Goal: Book appointment/travel/reservation

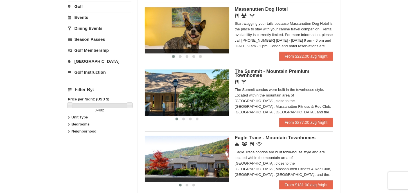
scroll to position [197, 0]
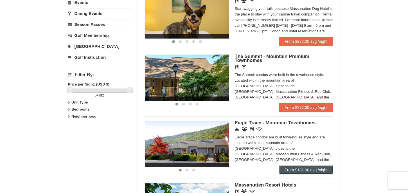
click at [311, 172] on link "From $181.00 avg /night" at bounding box center [306, 169] width 54 height 9
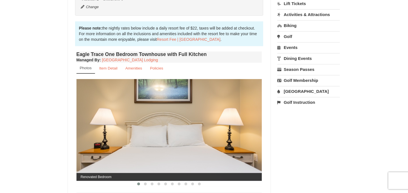
scroll to position [169, 0]
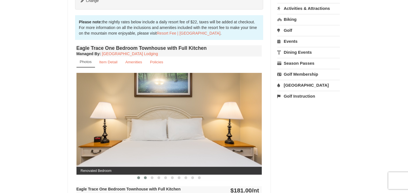
click at [145, 177] on span at bounding box center [145, 177] width 3 height 3
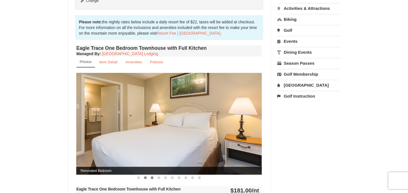
click at [152, 177] on span at bounding box center [152, 177] width 3 height 3
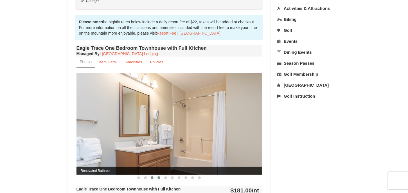
click at [159, 177] on span at bounding box center [159, 177] width 3 height 3
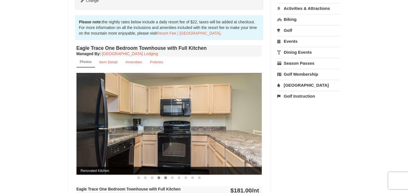
click at [167, 177] on button at bounding box center [165, 178] width 7 height 6
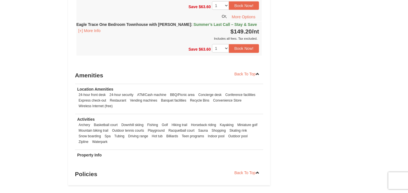
scroll to position [534, 0]
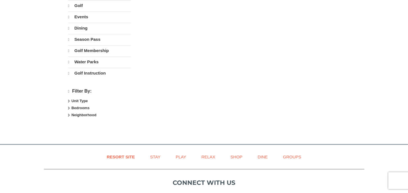
select select "9"
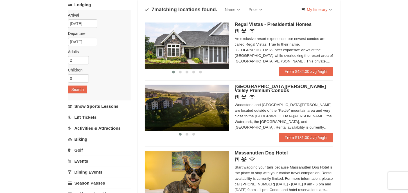
scroll to position [56, 0]
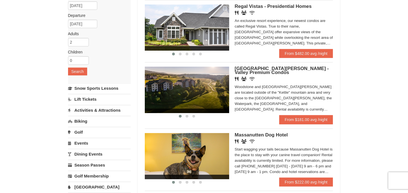
click at [104, 109] on link "Activities & Attractions" at bounding box center [99, 110] width 63 height 10
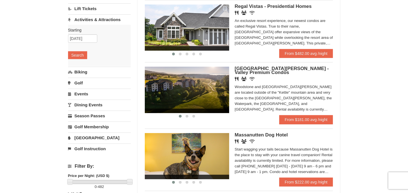
click at [83, 71] on link "Biking" at bounding box center [99, 72] width 63 height 10
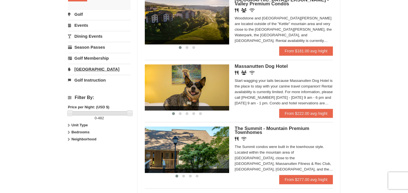
scroll to position [141, 0]
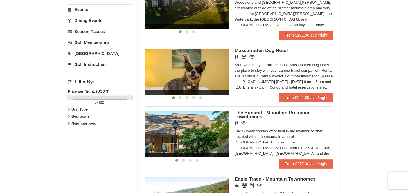
click at [83, 51] on link "[GEOGRAPHIC_DATA]" at bounding box center [99, 53] width 63 height 10
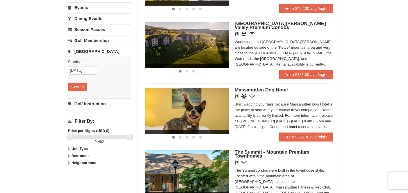
scroll to position [99, 0]
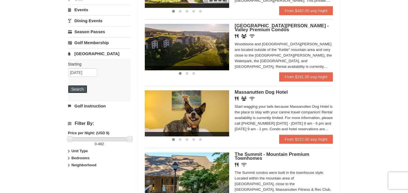
click at [77, 87] on button "Search" at bounding box center [77, 89] width 19 height 8
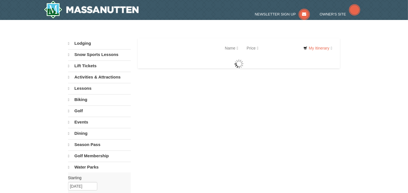
select select "9"
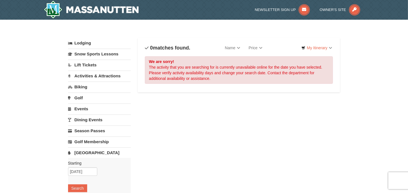
click at [82, 86] on link "Biking" at bounding box center [99, 87] width 63 height 10
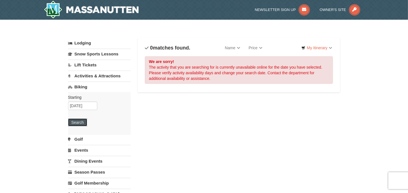
click at [76, 125] on button "Search" at bounding box center [77, 122] width 19 height 8
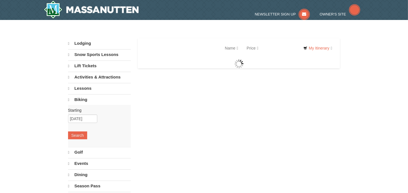
select select "9"
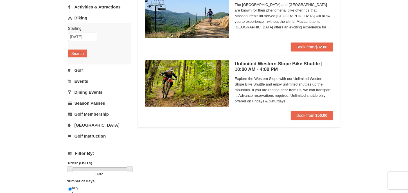
scroll to position [56, 0]
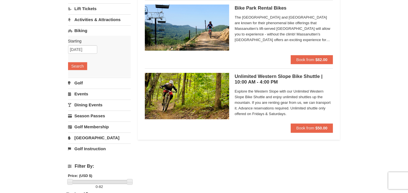
click at [80, 95] on link "Events" at bounding box center [99, 94] width 63 height 10
click at [75, 88] on button "Search" at bounding box center [77, 88] width 19 height 8
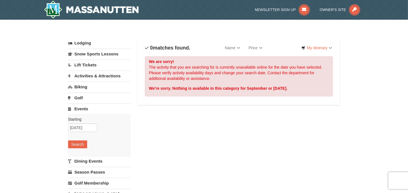
click at [77, 76] on link "Activities & Attractions" at bounding box center [99, 76] width 63 height 10
click at [75, 112] on button "Search" at bounding box center [77, 111] width 19 height 8
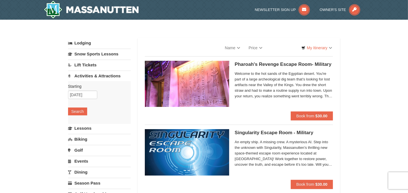
select select "9"
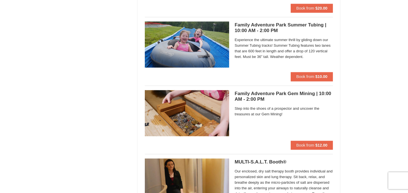
scroll to position [1407, 0]
